Goal: Information Seeking & Learning: Check status

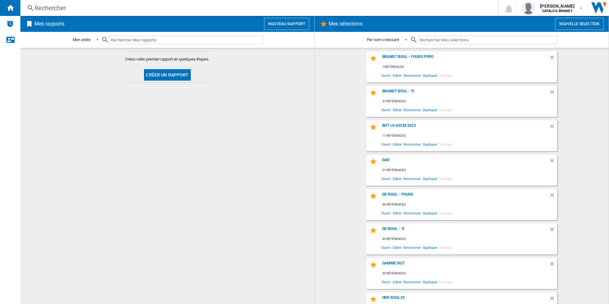
click at [118, 1] on div "Rechercher Rechercher 0 [PERSON_NAME] CATALOG BRANDT CATALOG BRANDT Mes paramèt…" at bounding box center [314, 8] width 589 height 16
click at [117, 5] on div "Rechercher" at bounding box center [257, 8] width 447 height 9
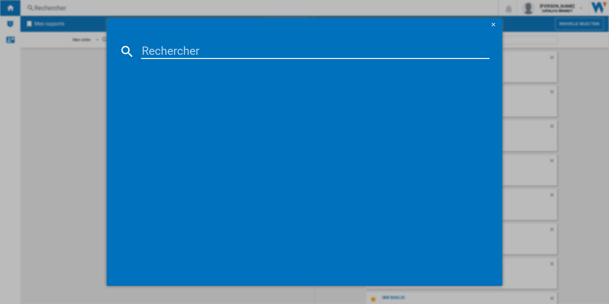
click at [157, 51] on input at bounding box center [315, 51] width 349 height 15
paste input "TV36526"
type input "TV36526"
click at [187, 95] on div "VEDETTE TV36526 BLANC" at bounding box center [309, 93] width 342 height 6
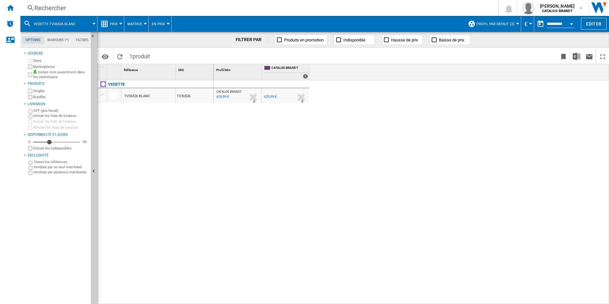
click at [109, 26] on div "Prix" at bounding box center [111, 24] width 20 height 16
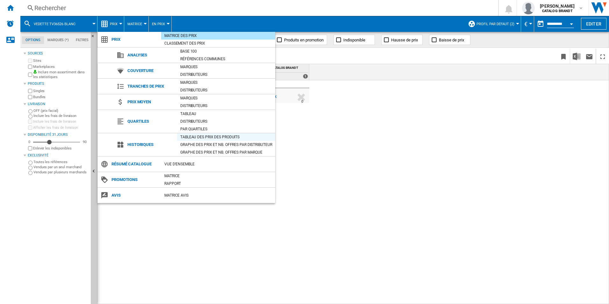
click at [217, 135] on div "Tableau des prix des produits" at bounding box center [226, 137] width 98 height 6
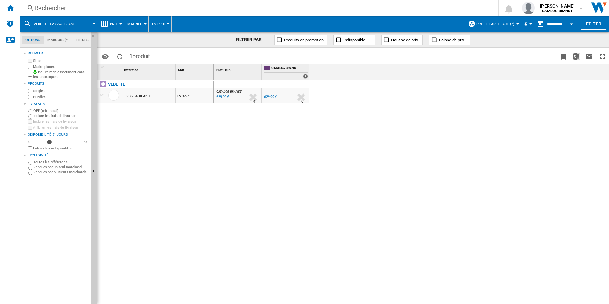
click at [486, 22] on span "Profil par défaut (2)" at bounding box center [496, 24] width 38 height 4
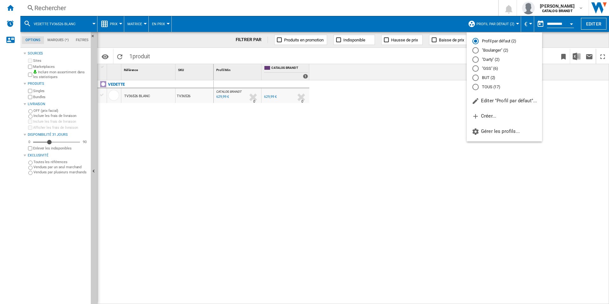
click at [487, 69] on md-radio-button ""GSS" (6)" at bounding box center [504, 69] width 64 height 6
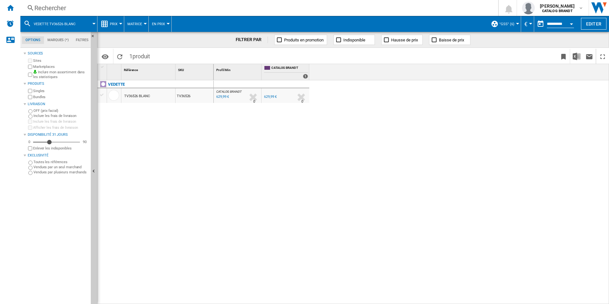
click at [113, 25] on span "Prix" at bounding box center [114, 24] width 8 height 4
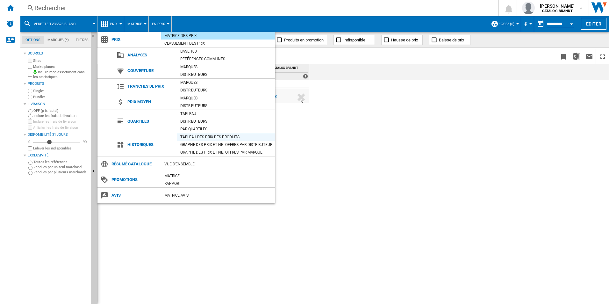
click at [206, 137] on div "Tableau des prix des produits" at bounding box center [226, 137] width 98 height 6
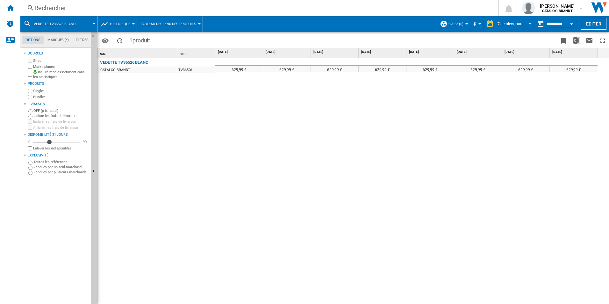
click at [508, 26] on span "7 derniers jours" at bounding box center [511, 23] width 26 height 5
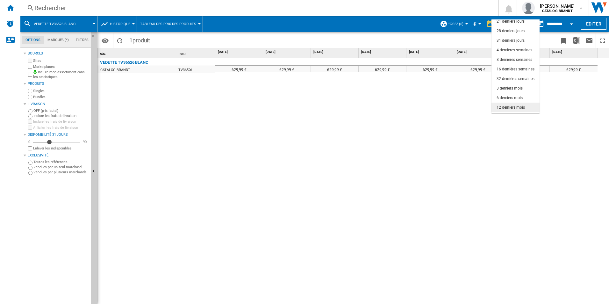
scroll to position [40, 0]
click at [512, 88] on div "6 derniers mois" at bounding box center [510, 89] width 26 height 5
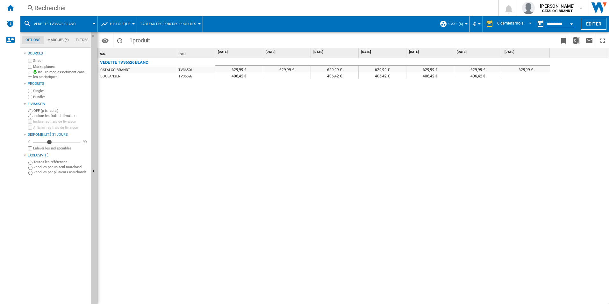
click at [70, 10] on div "Rechercher" at bounding box center [257, 8] width 447 height 9
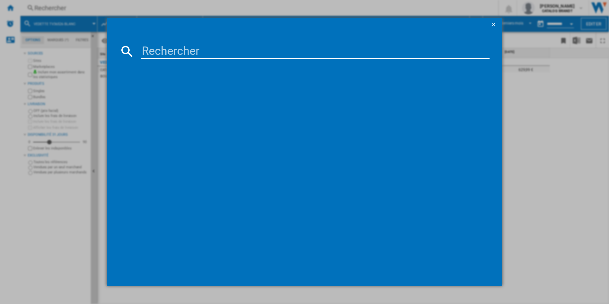
click at [177, 45] on md-dialog-content at bounding box center [305, 158] width 396 height 255
click at [171, 52] on input at bounding box center [315, 51] width 349 height 15
paste input "BB3424DX"
type input "BB3424DX"
click at [187, 91] on div "BRANDT BB3424DX INOX" at bounding box center [309, 93] width 342 height 6
